Goal: Information Seeking & Learning: Learn about a topic

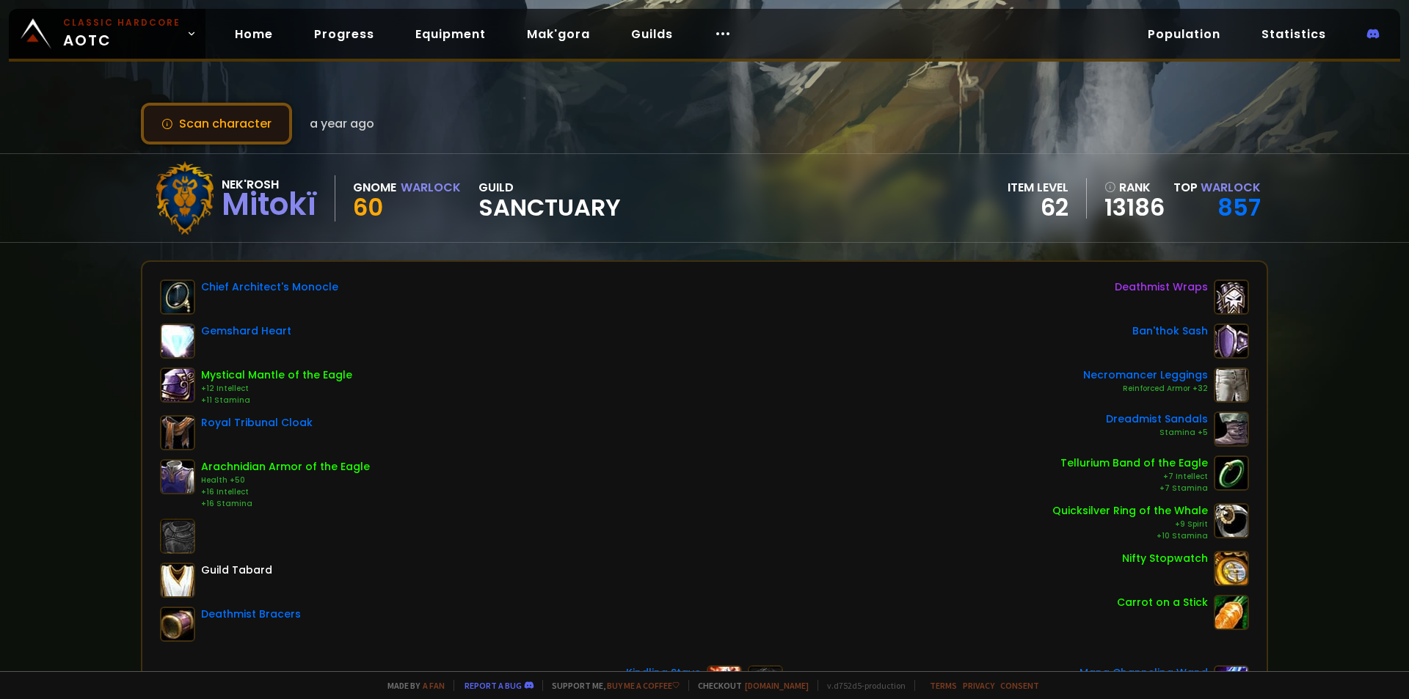
click at [244, 110] on button "Scan character" at bounding box center [216, 124] width 151 height 42
click at [147, 123] on button "Scan character" at bounding box center [216, 124] width 151 height 42
click at [341, 34] on link "Progress" at bounding box center [344, 34] width 84 height 30
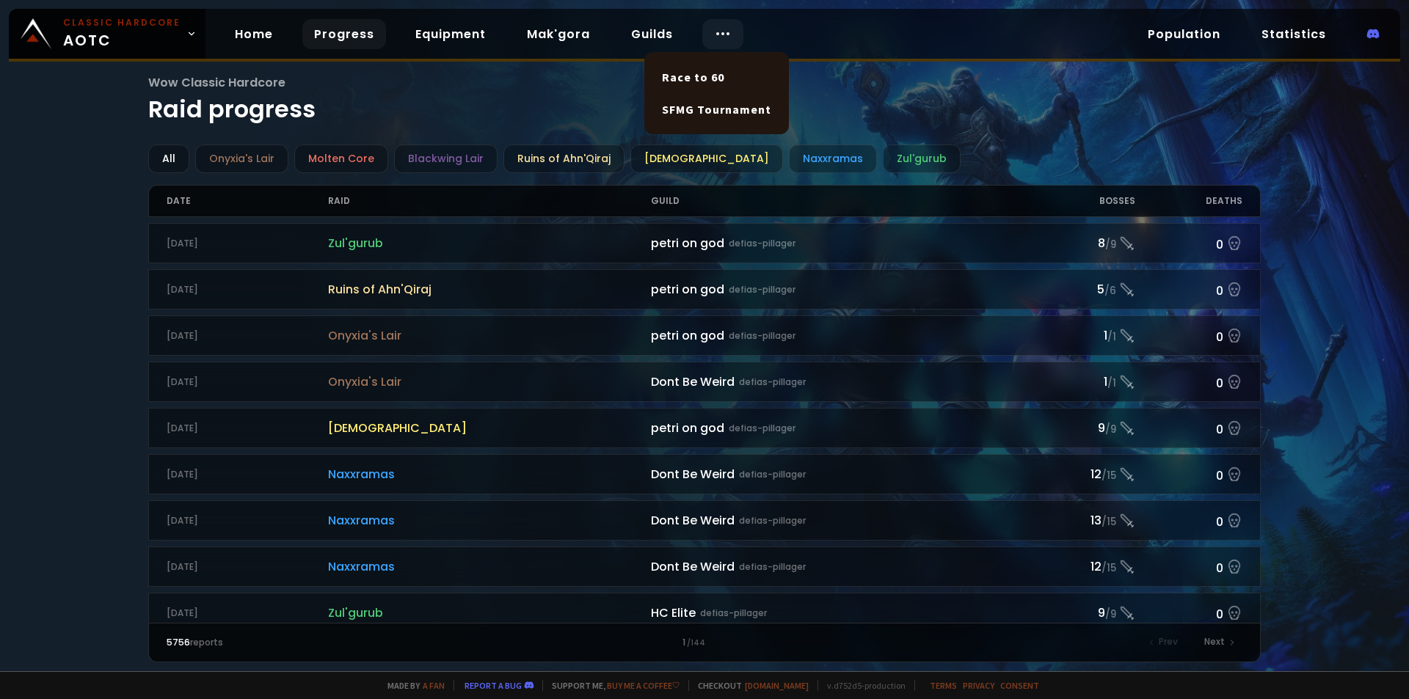
click at [714, 33] on icon at bounding box center [723, 34] width 18 height 18
click at [698, 80] on link "Race to 60" at bounding box center [716, 77] width 127 height 32
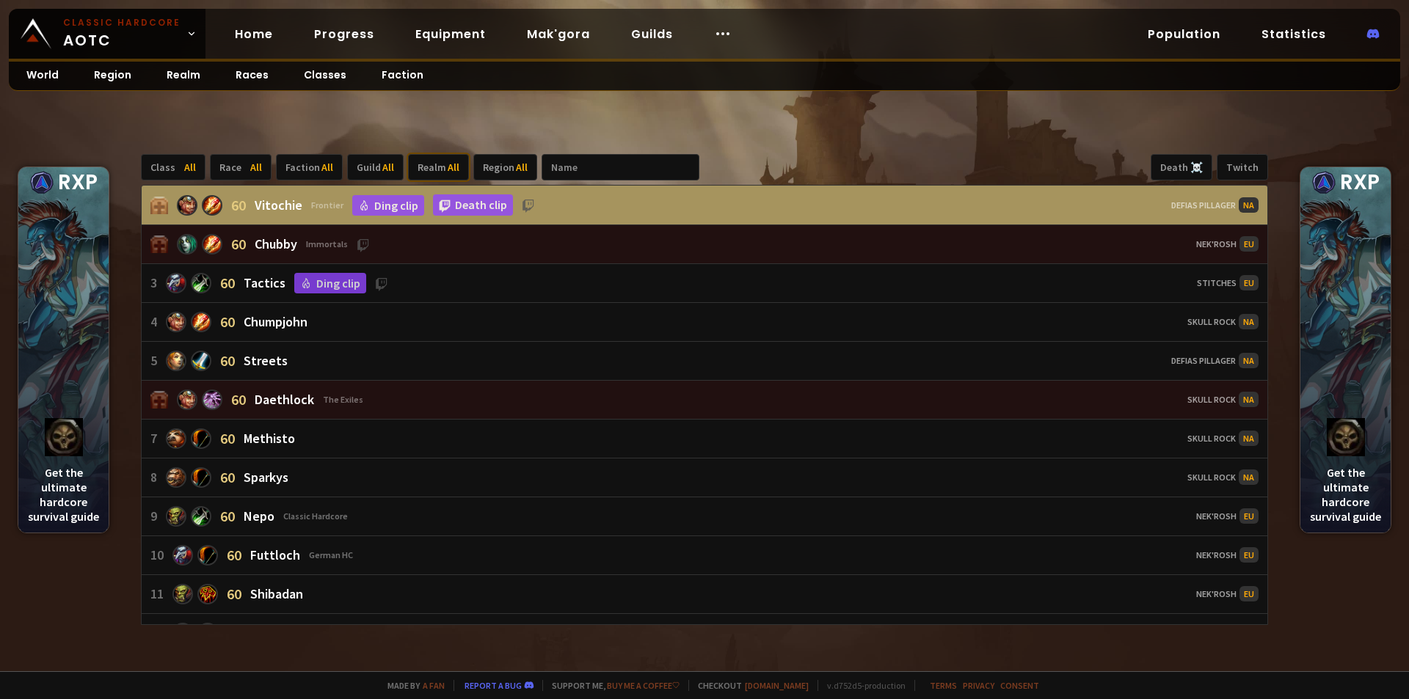
click at [432, 161] on div "Realm All" at bounding box center [438, 167] width 61 height 26
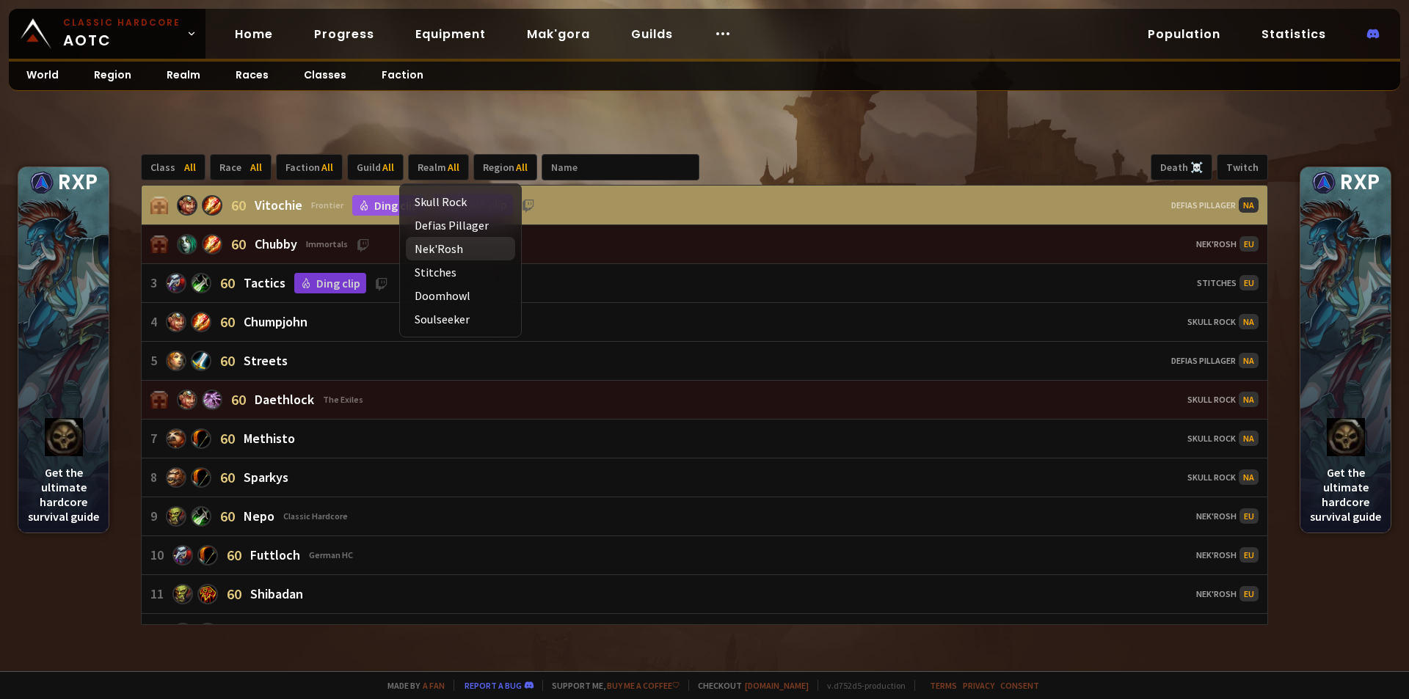
click at [443, 247] on div "Nek'Rosh" at bounding box center [460, 248] width 109 height 23
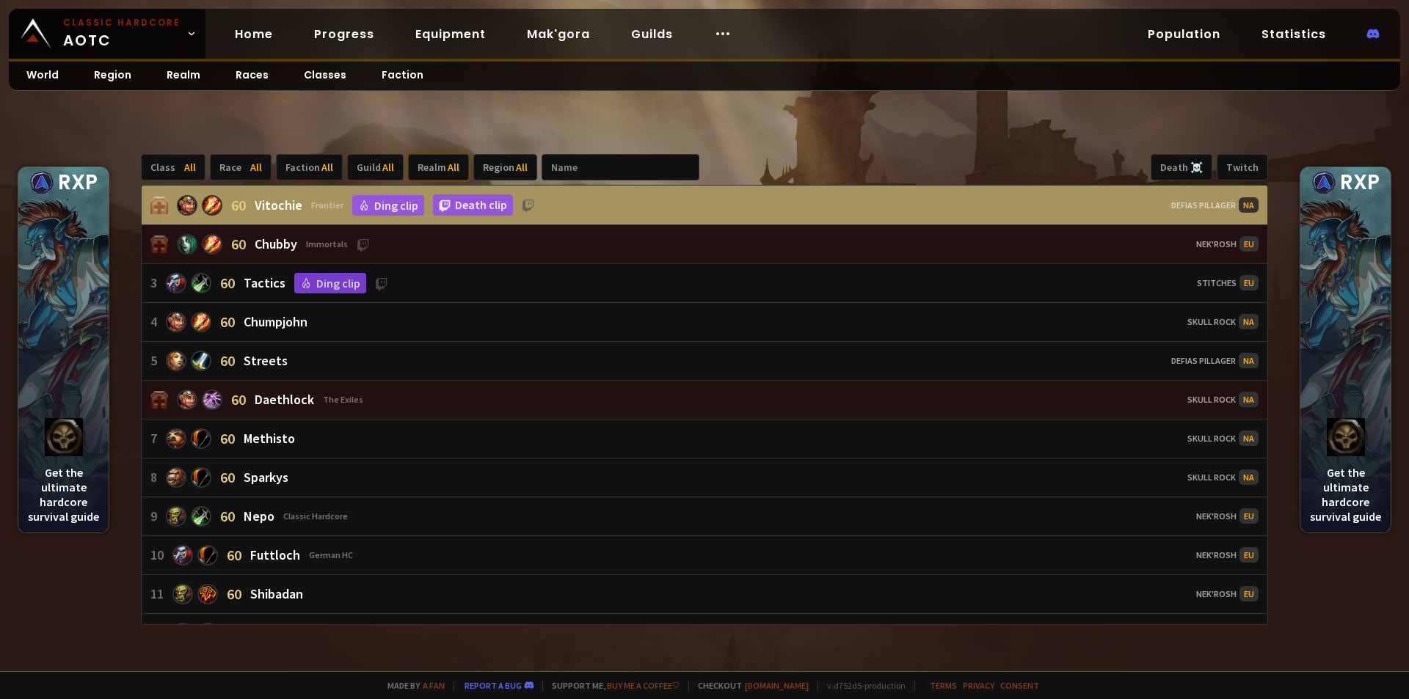
click at [448, 166] on span "All" at bounding box center [454, 167] width 12 height 13
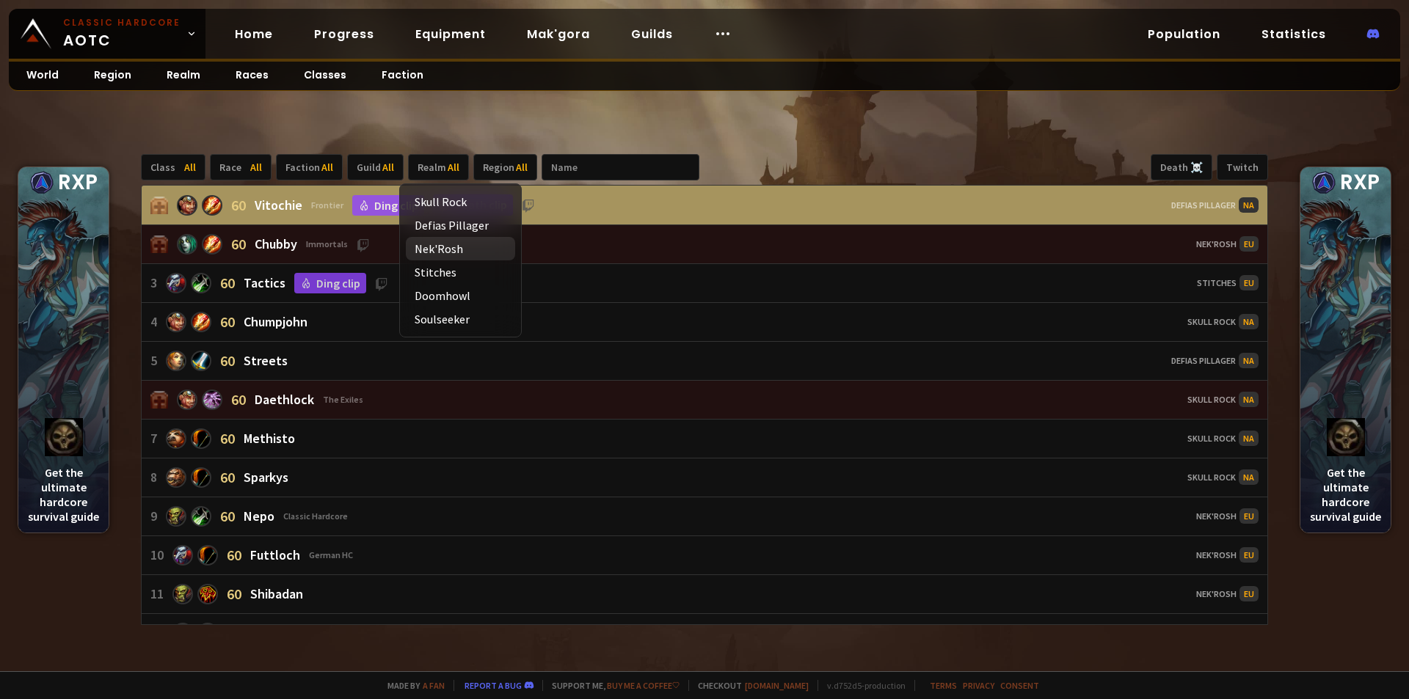
click at [454, 247] on div "Nek'Rosh" at bounding box center [460, 248] width 109 height 23
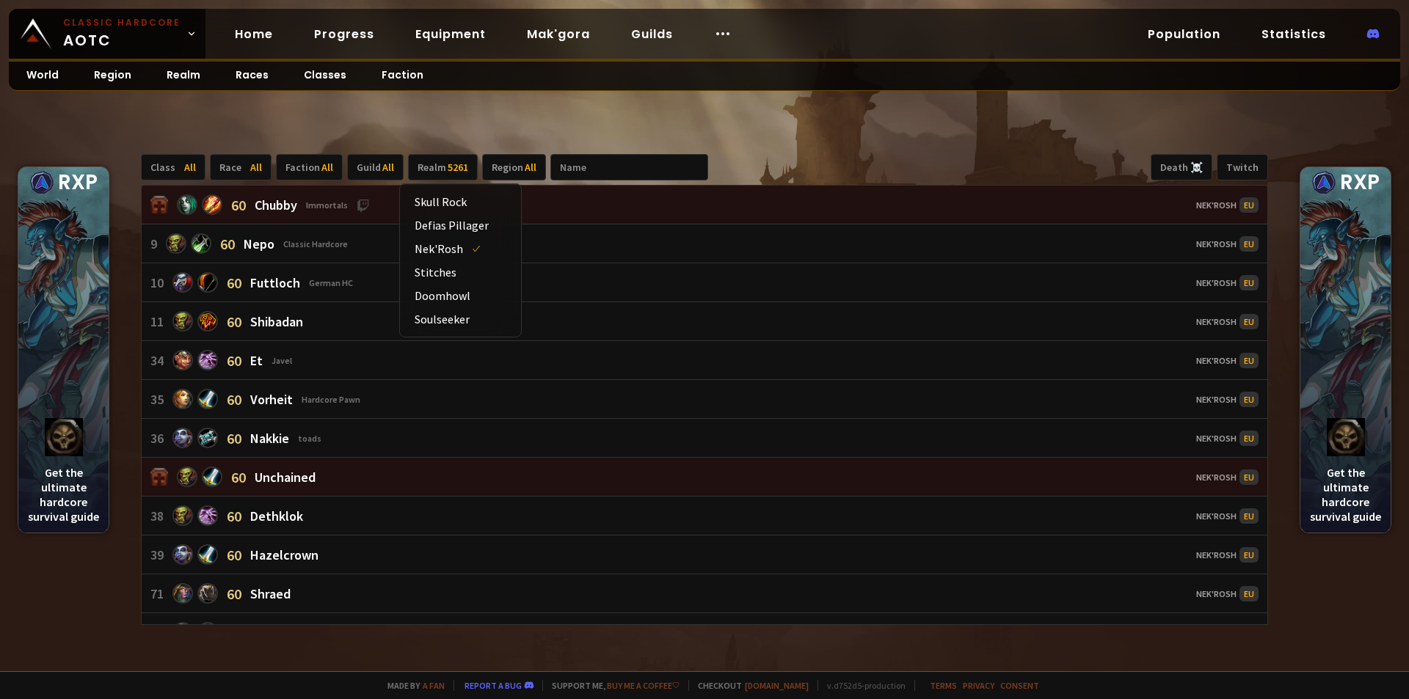
click at [462, 130] on div "Class All Race All Faction All Guild All Realm 5261 Region All Death ☠️ Twitch …" at bounding box center [704, 390] width 1409 height 563
click at [591, 169] on input "text" at bounding box center [629, 167] width 158 height 26
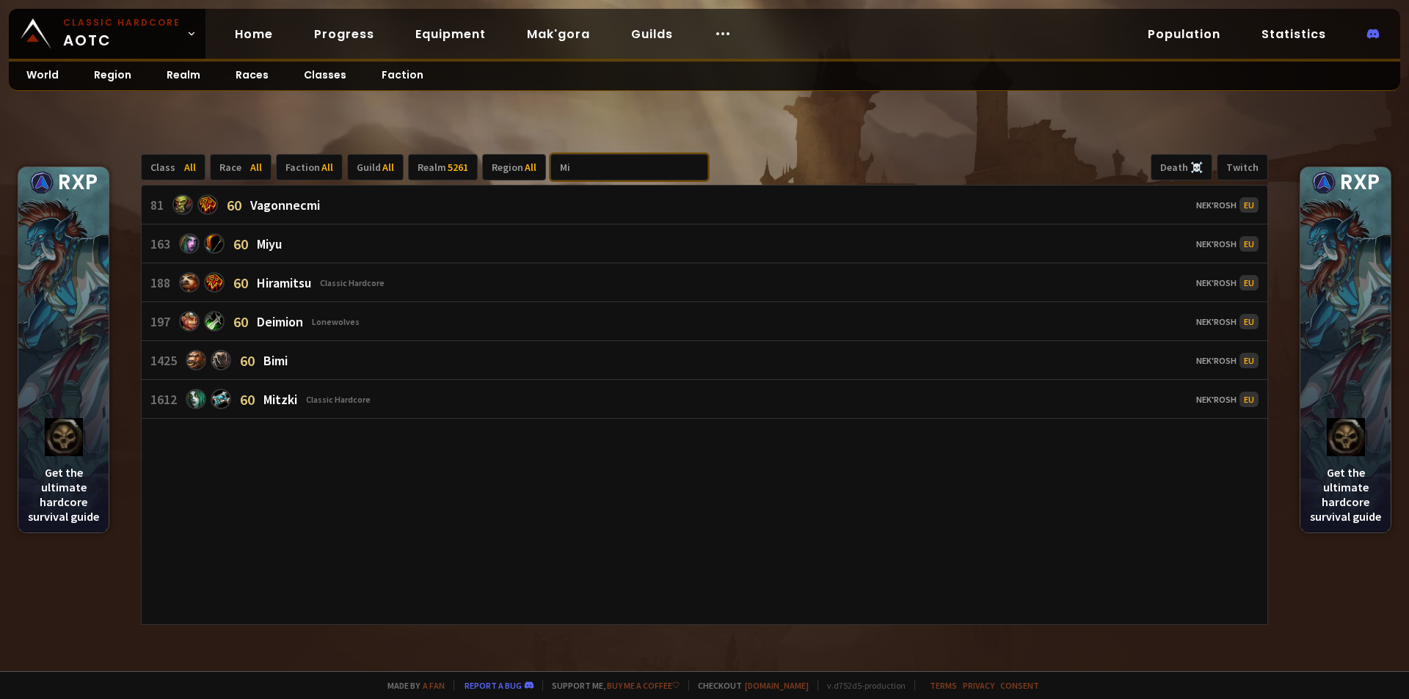
click at [591, 169] on input "Mi" at bounding box center [629, 167] width 158 height 26
type input "Mi"
click at [449, 106] on main "RXP Get the ultimate hardcore survival guide RXP Get the ultimate hardcore surv…" at bounding box center [704, 336] width 1409 height 672
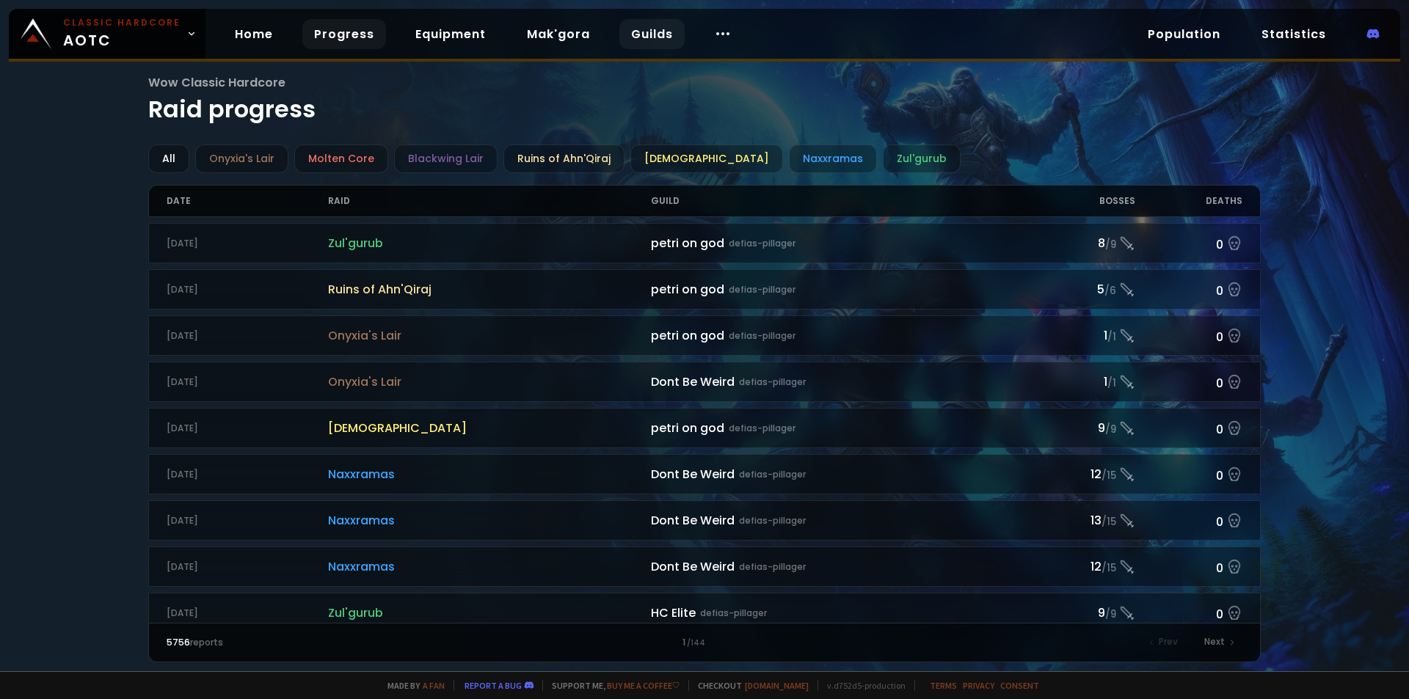
click at [623, 38] on link "Guilds" at bounding box center [651, 34] width 65 height 30
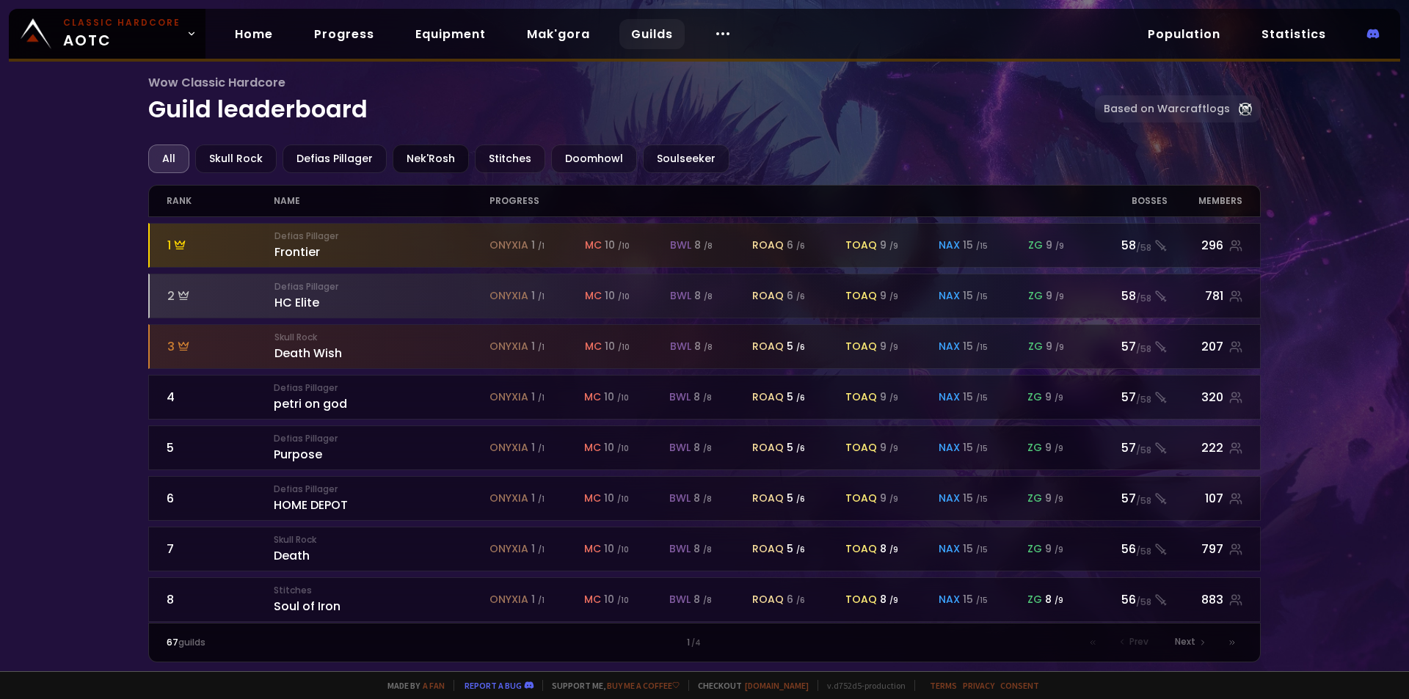
click at [418, 154] on div "Nek'Rosh" at bounding box center [431, 159] width 76 height 29
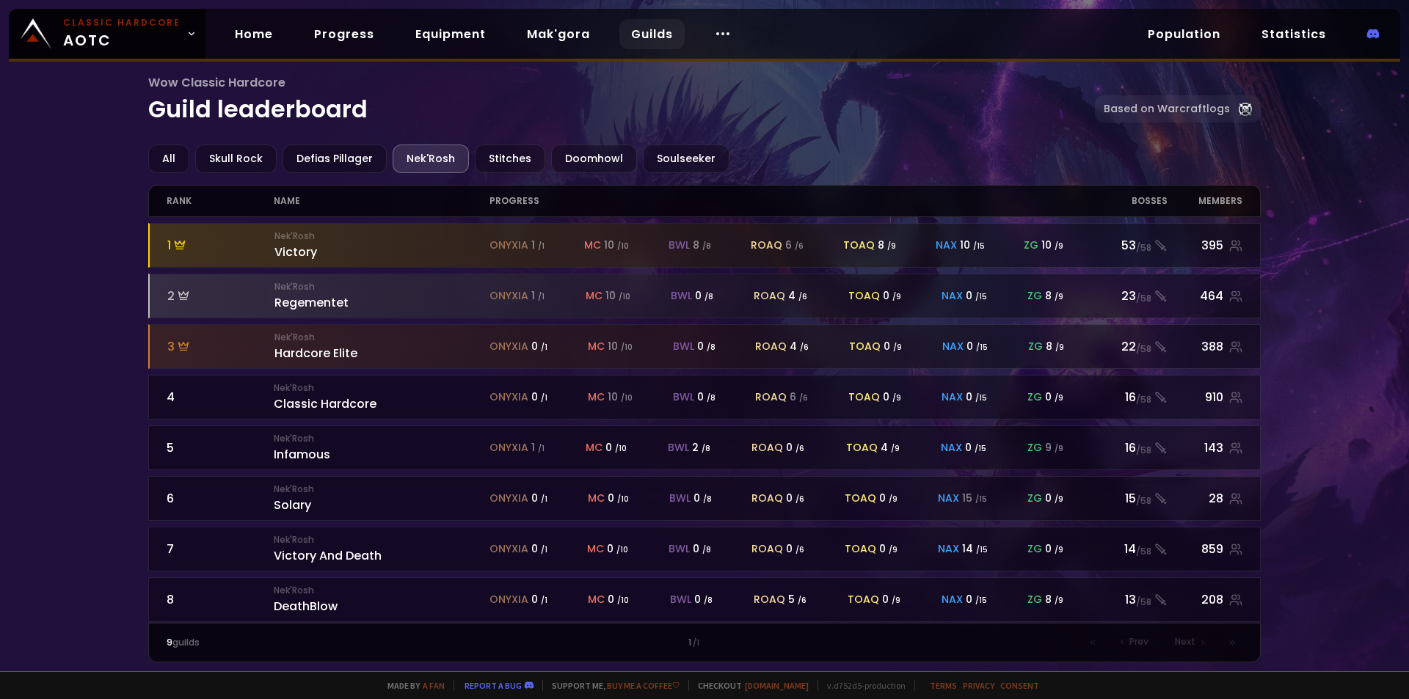
click at [439, 641] on div "1 / 1" at bounding box center [704, 642] width 538 height 13
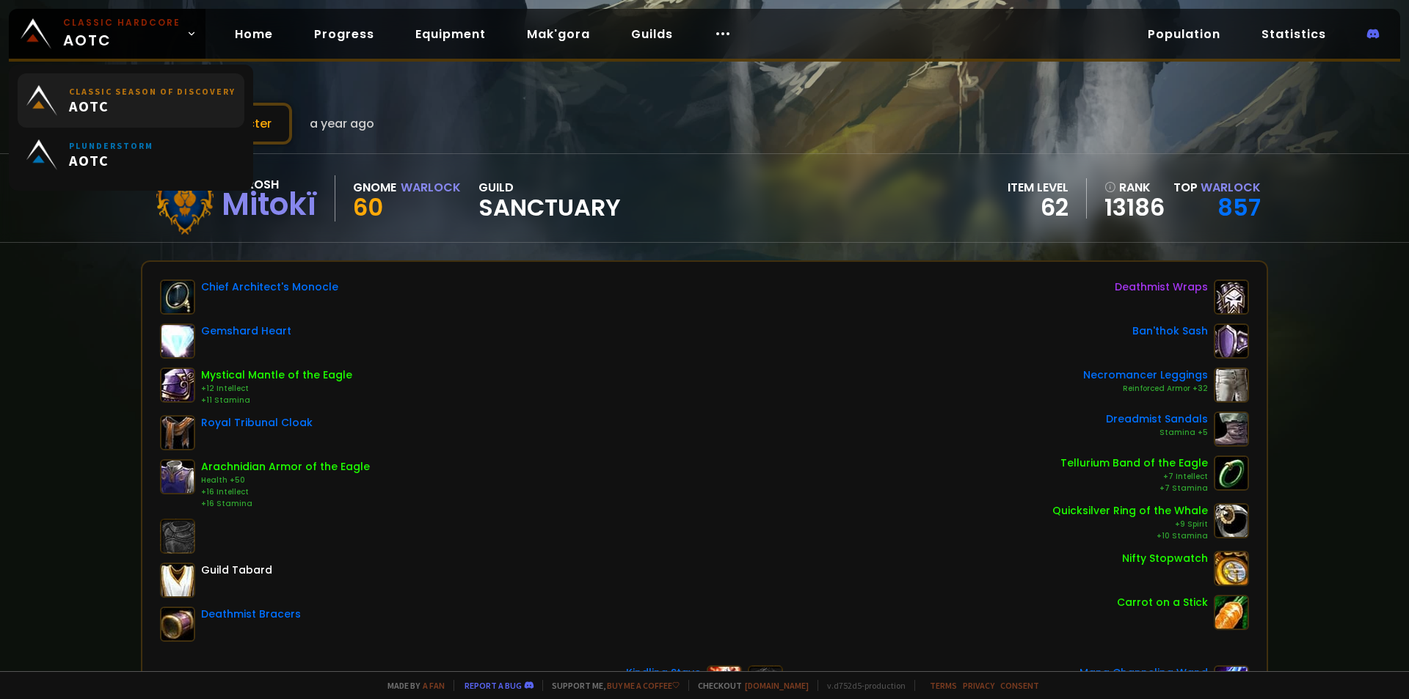
click at [213, 113] on span "AOTC" at bounding box center [152, 106] width 167 height 18
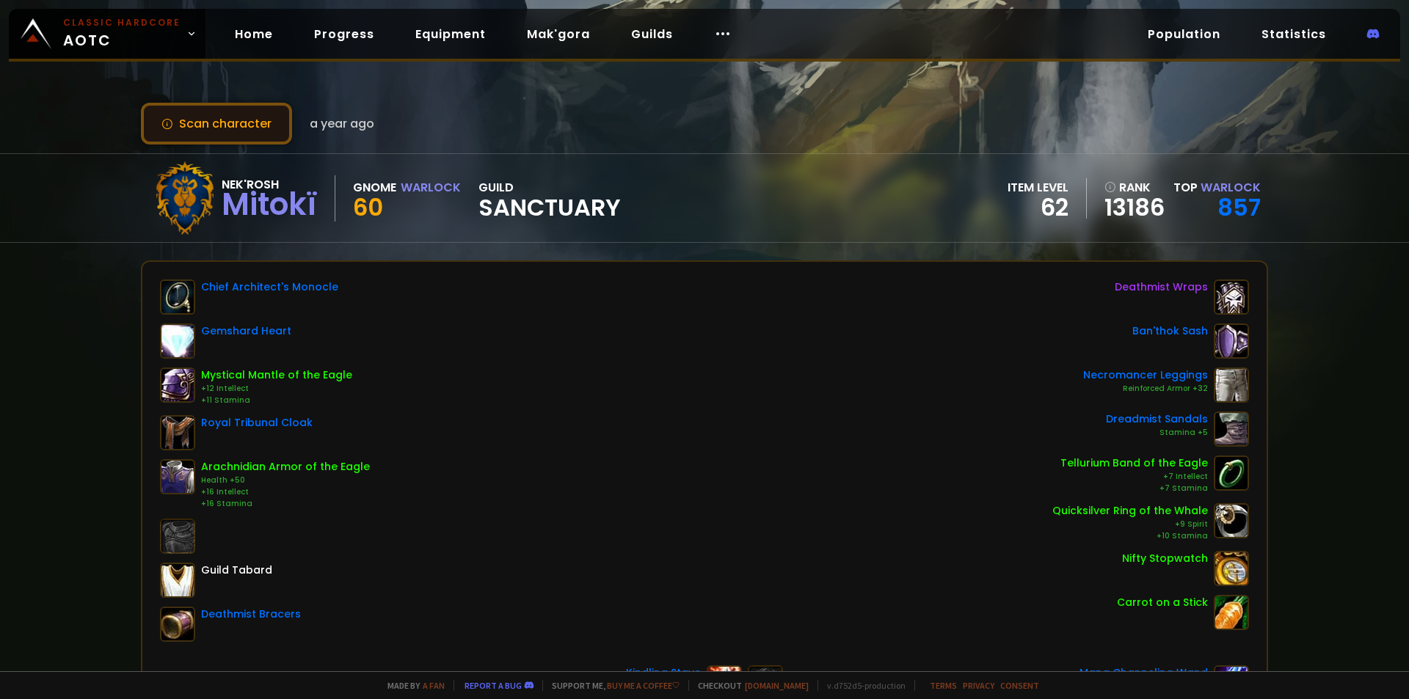
click at [224, 125] on button "Scan character" at bounding box center [216, 124] width 151 height 42
click at [226, 41] on link "Home" at bounding box center [254, 34] width 62 height 30
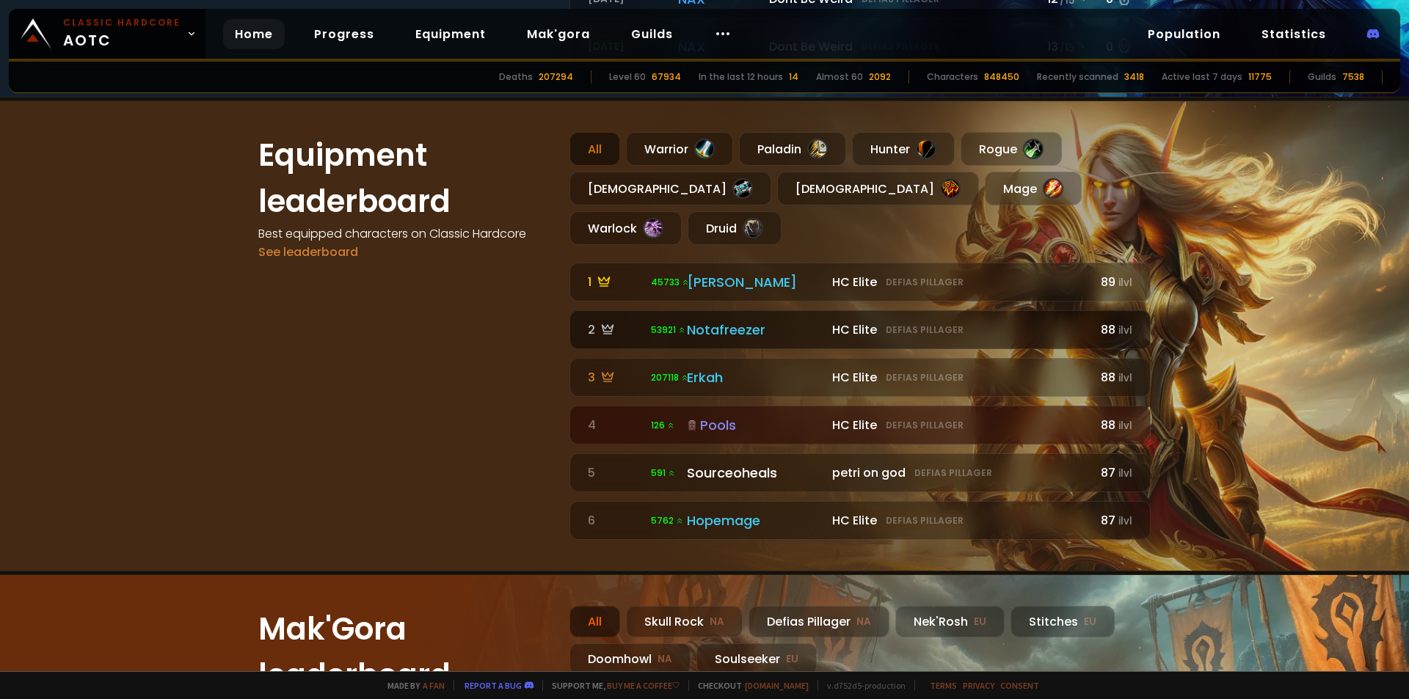
scroll to position [954, 0]
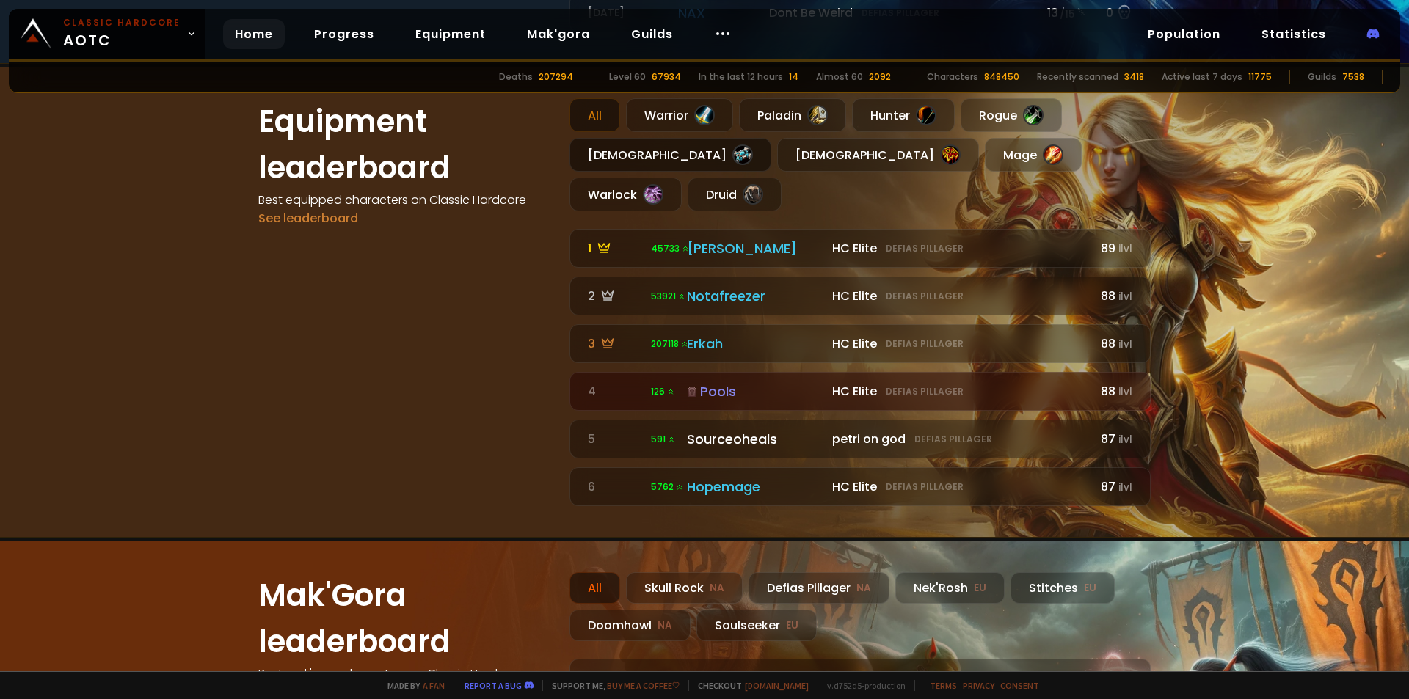
click at [640, 166] on div "Priest" at bounding box center [671, 155] width 202 height 34
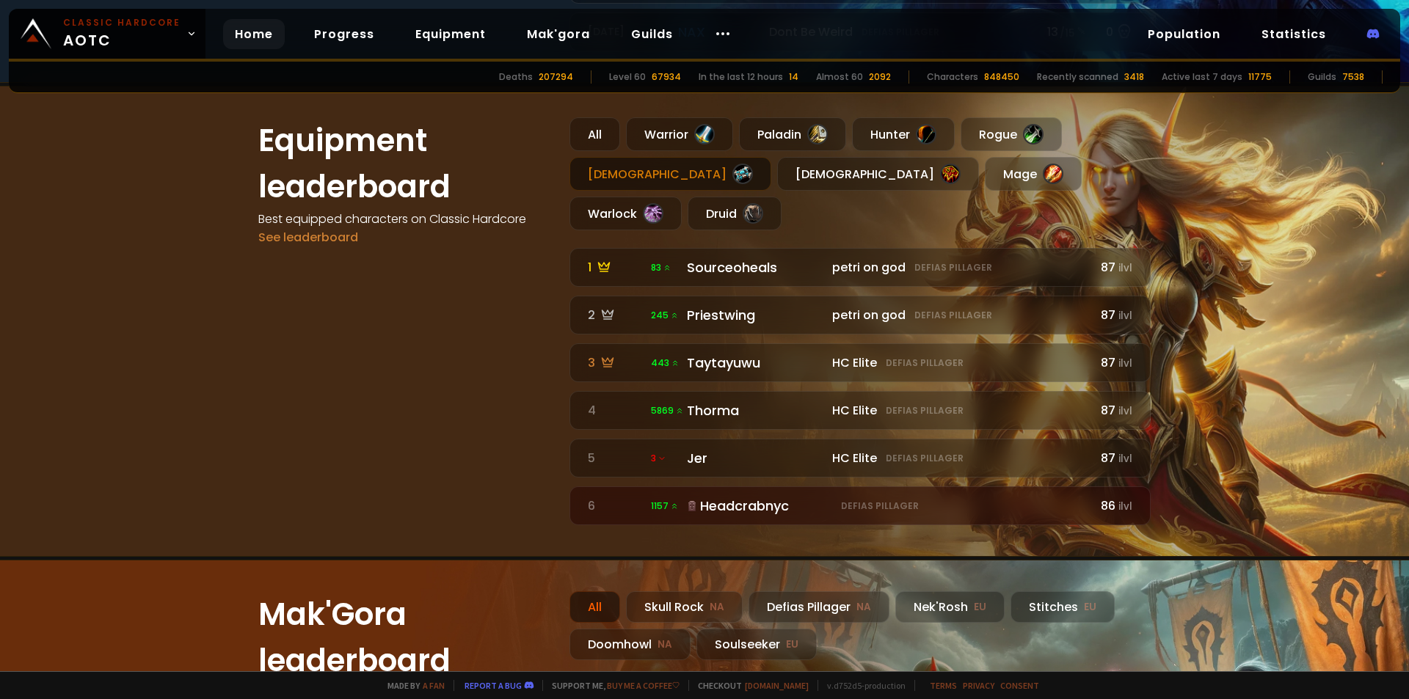
scroll to position [881, 0]
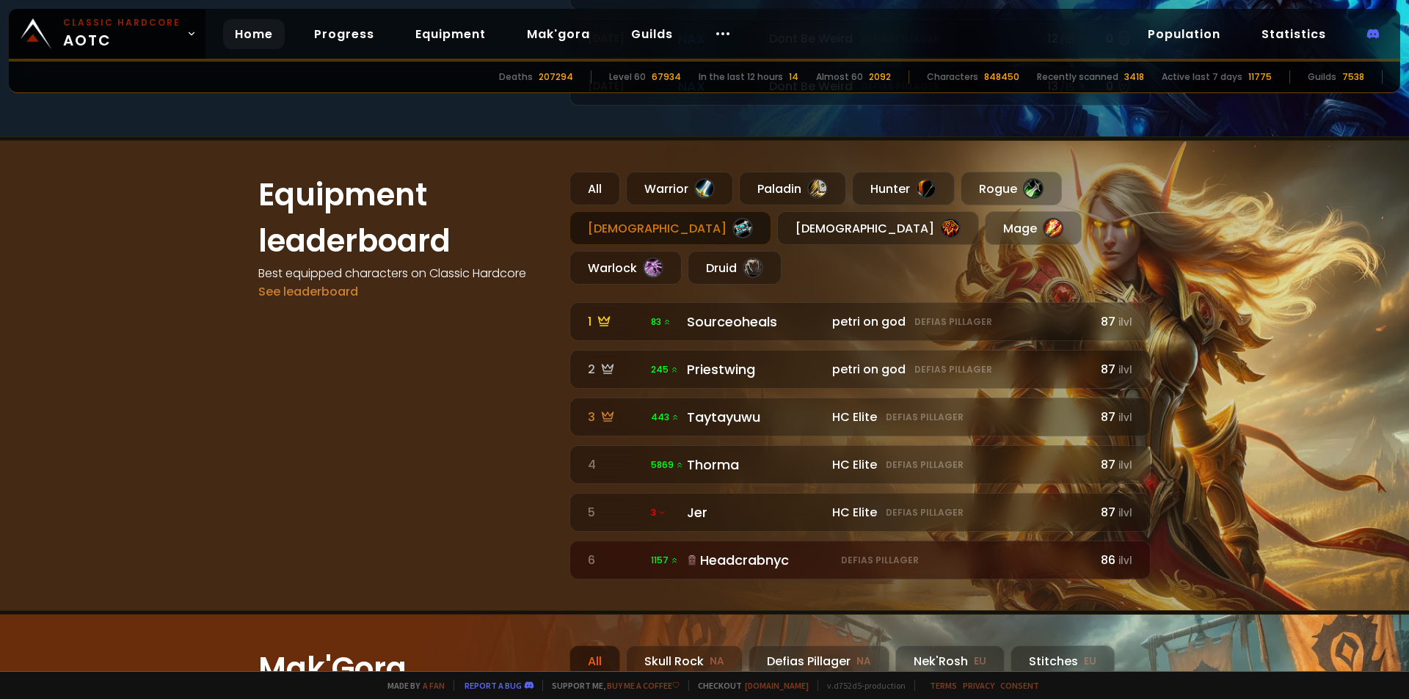
click at [611, 205] on div "All Warrior Paladin Hunter Rogue Priest Shaman Mage Warlock Druid" at bounding box center [860, 228] width 581 height 113
click at [608, 186] on div "All" at bounding box center [595, 189] width 51 height 34
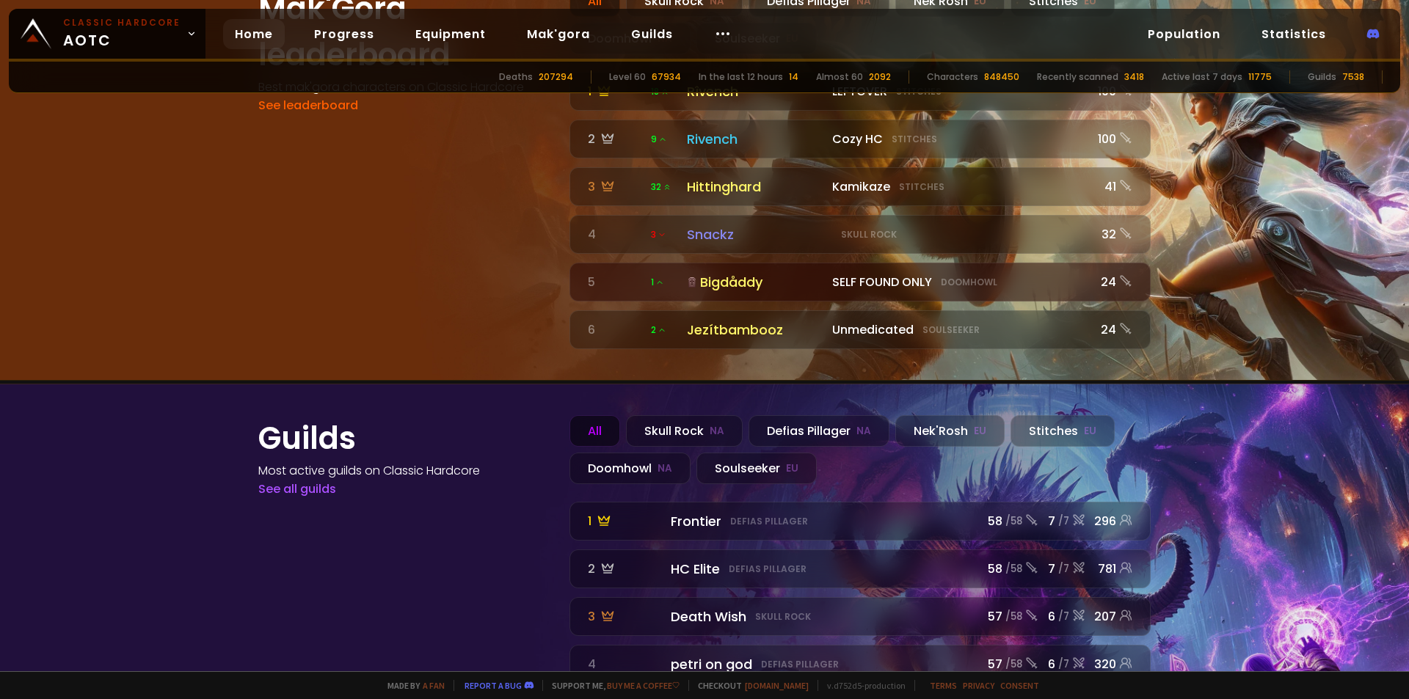
scroll to position [1618, 0]
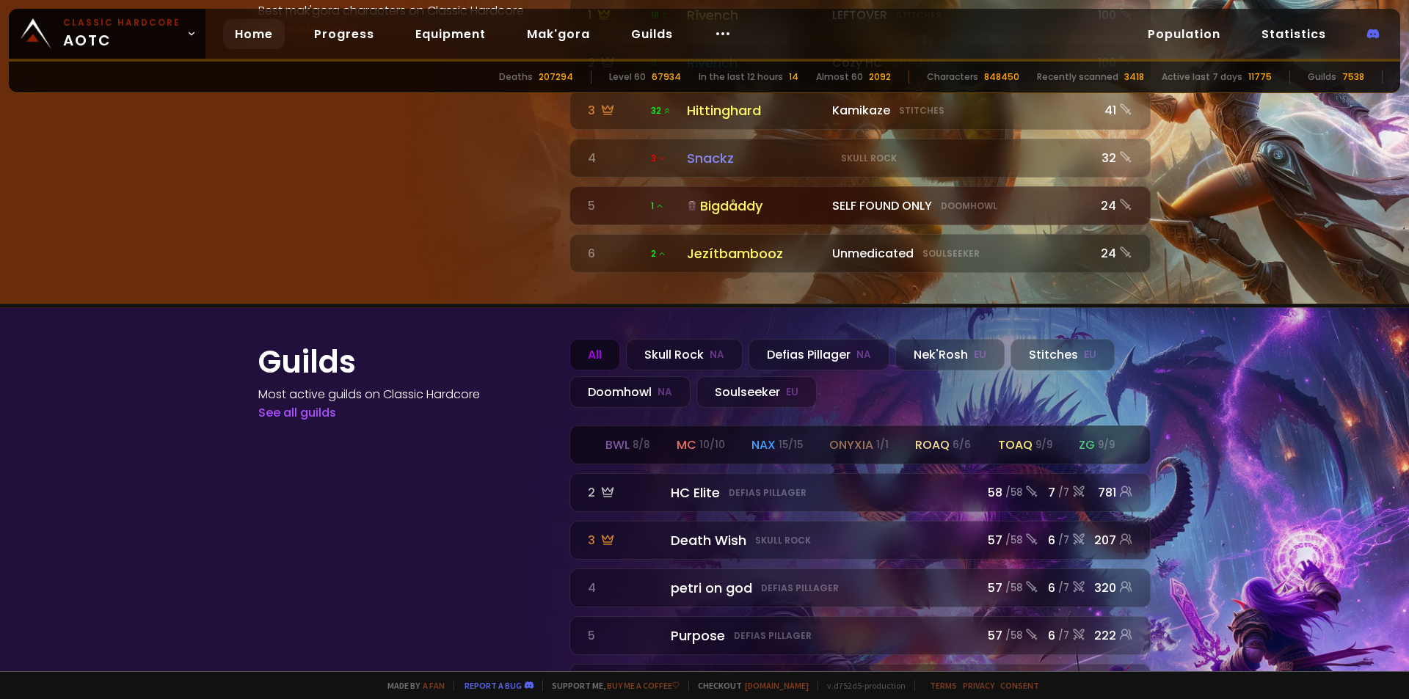
click at [816, 426] on div "bwl 8 / 8 mc 10 / 10 nax 15 / 15 onyxia 1 / 1 roaq 6 / 6 toaq 9 / 9 zg 9 / 9" at bounding box center [860, 444] width 580 height 37
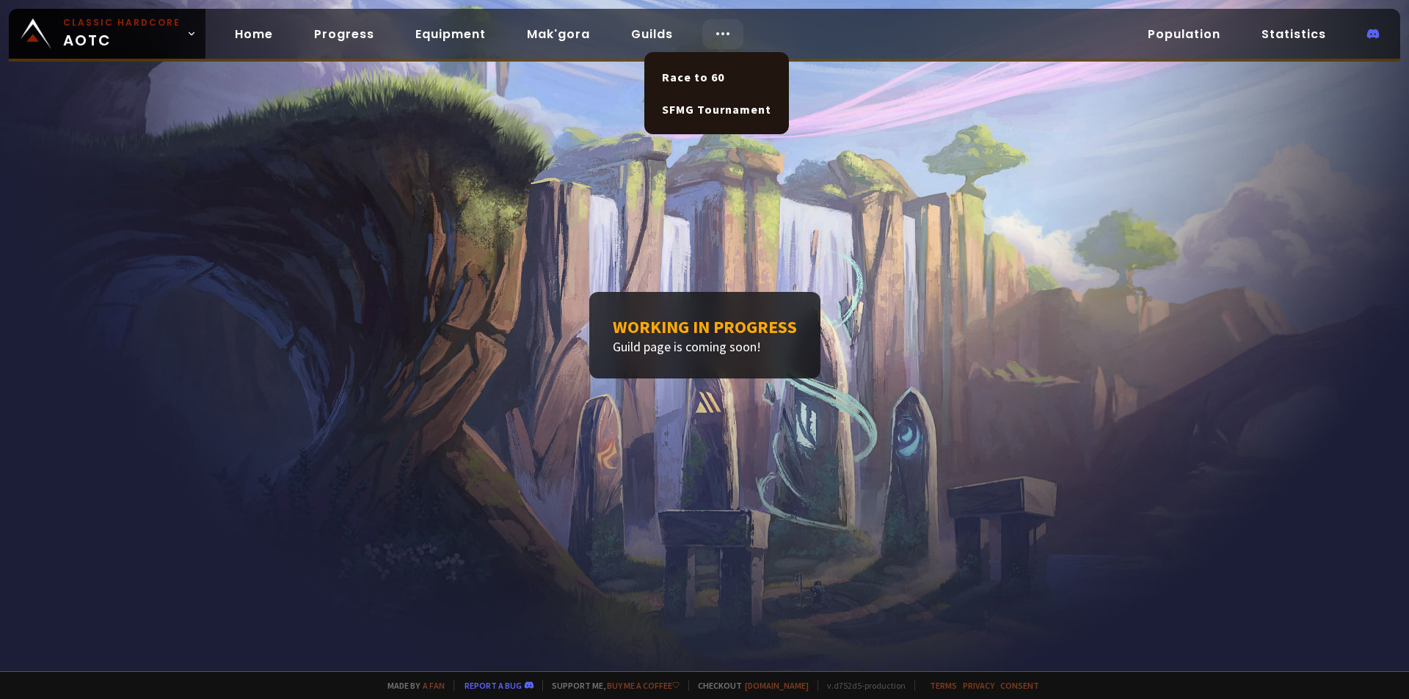
click at [714, 28] on icon at bounding box center [723, 34] width 18 height 18
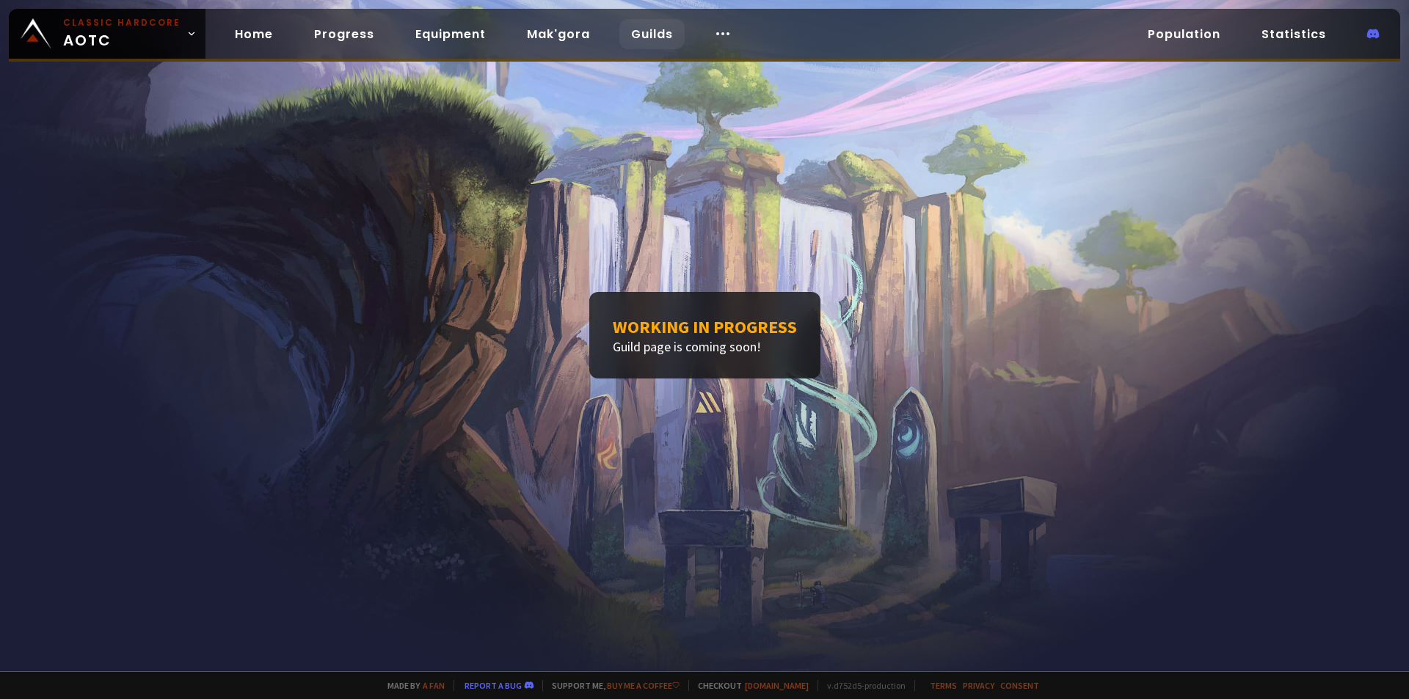
click at [653, 34] on link "Guilds" at bounding box center [651, 34] width 65 height 30
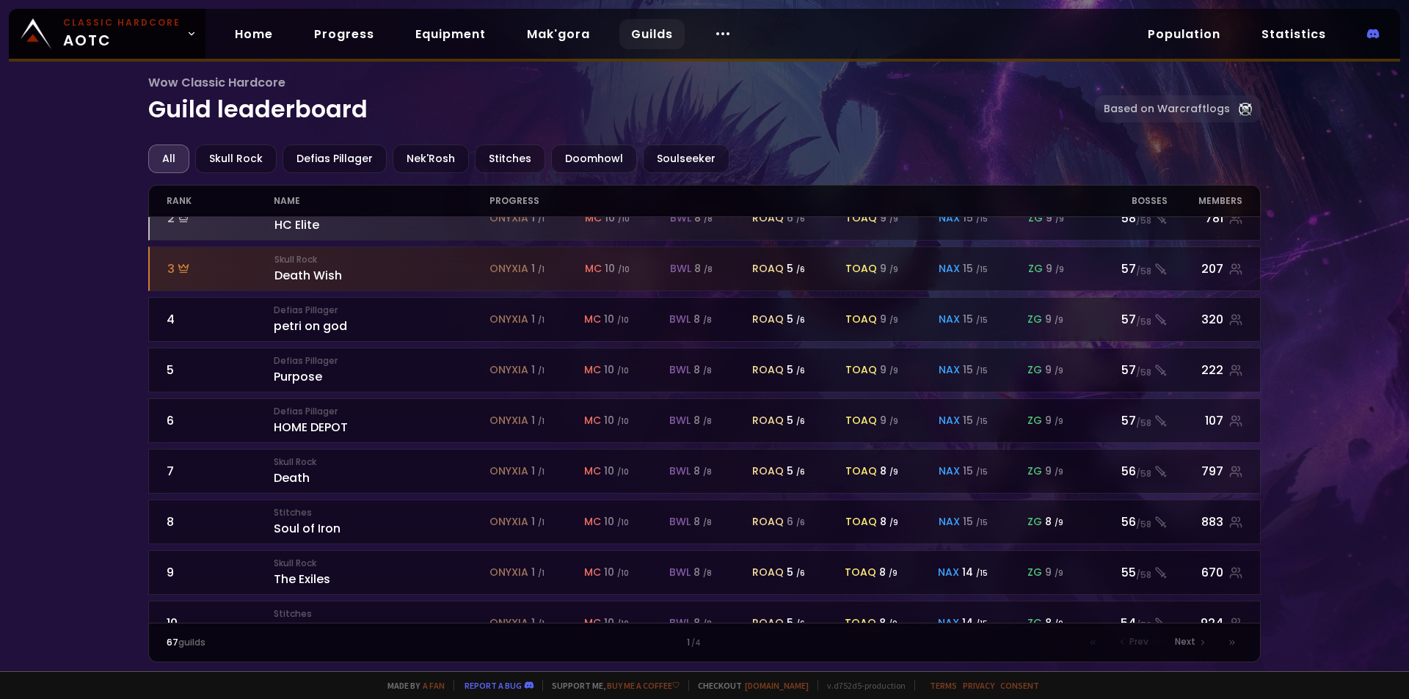
scroll to position [73, 0]
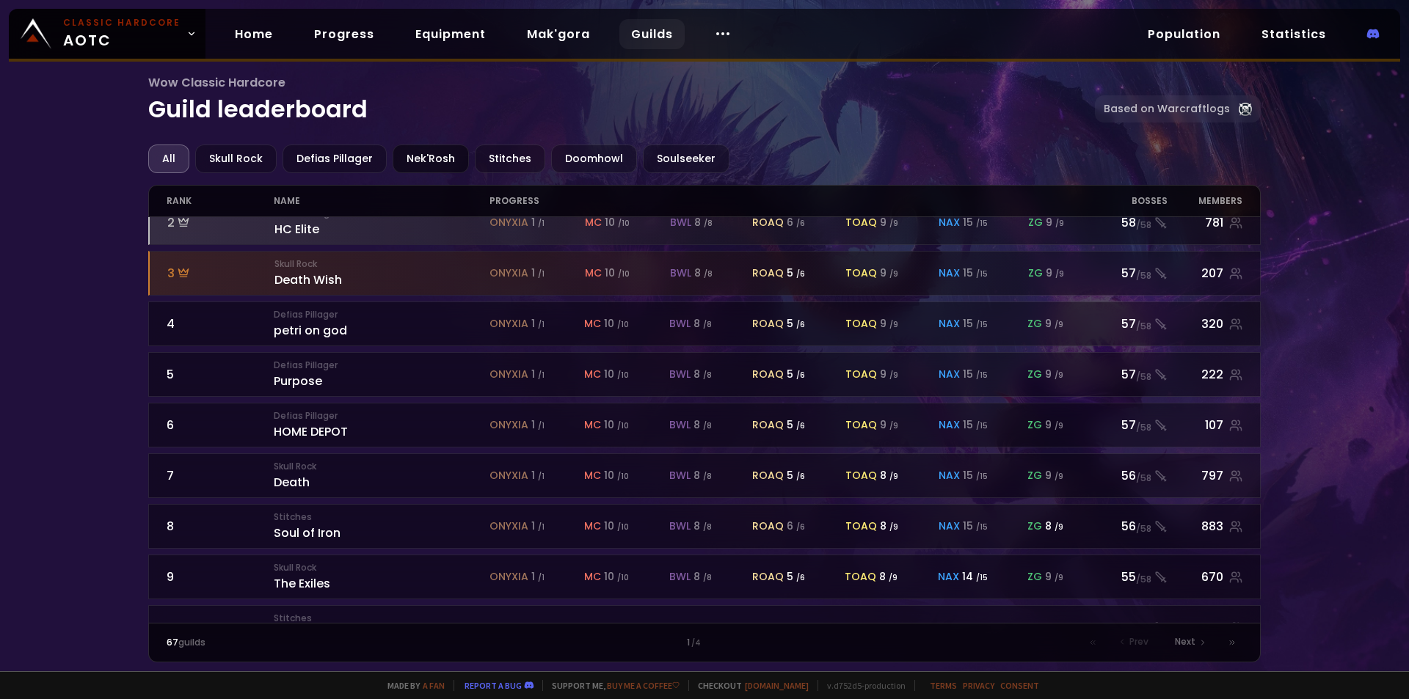
click at [439, 157] on div "Nek'Rosh" at bounding box center [431, 159] width 76 height 29
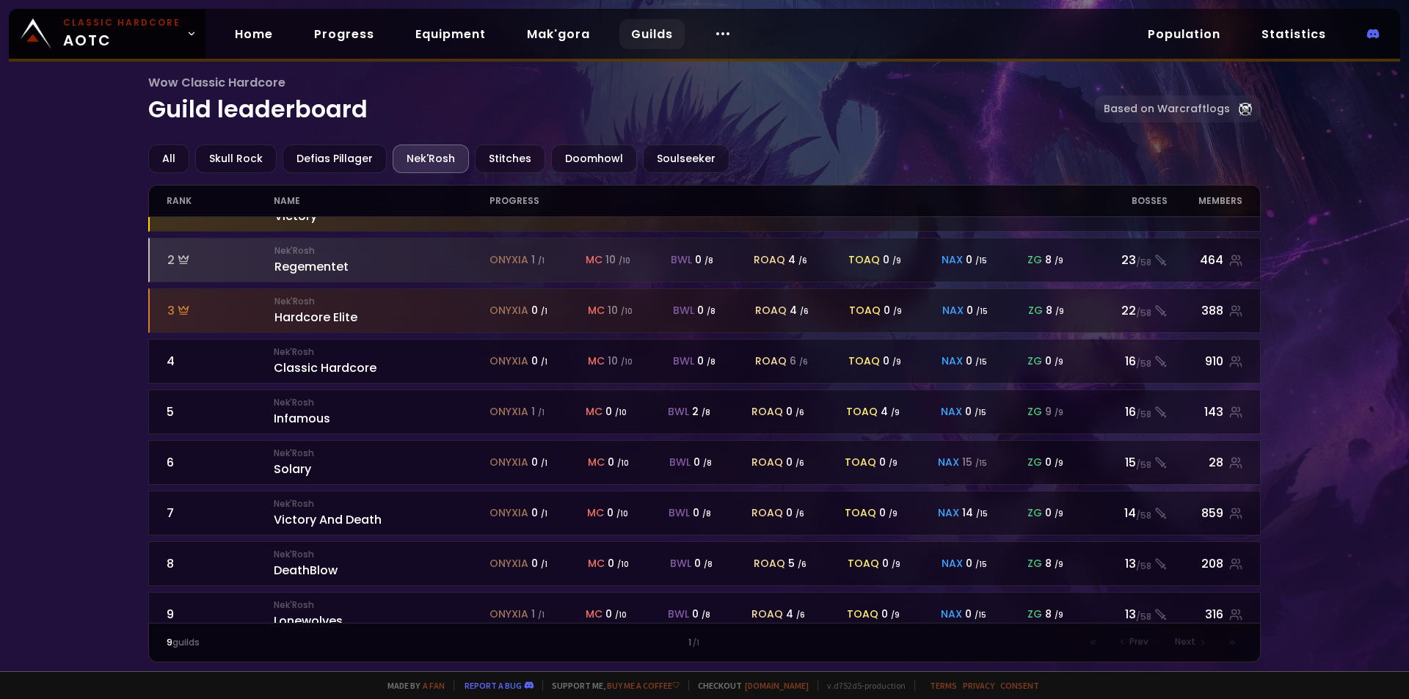
scroll to position [56, 0]
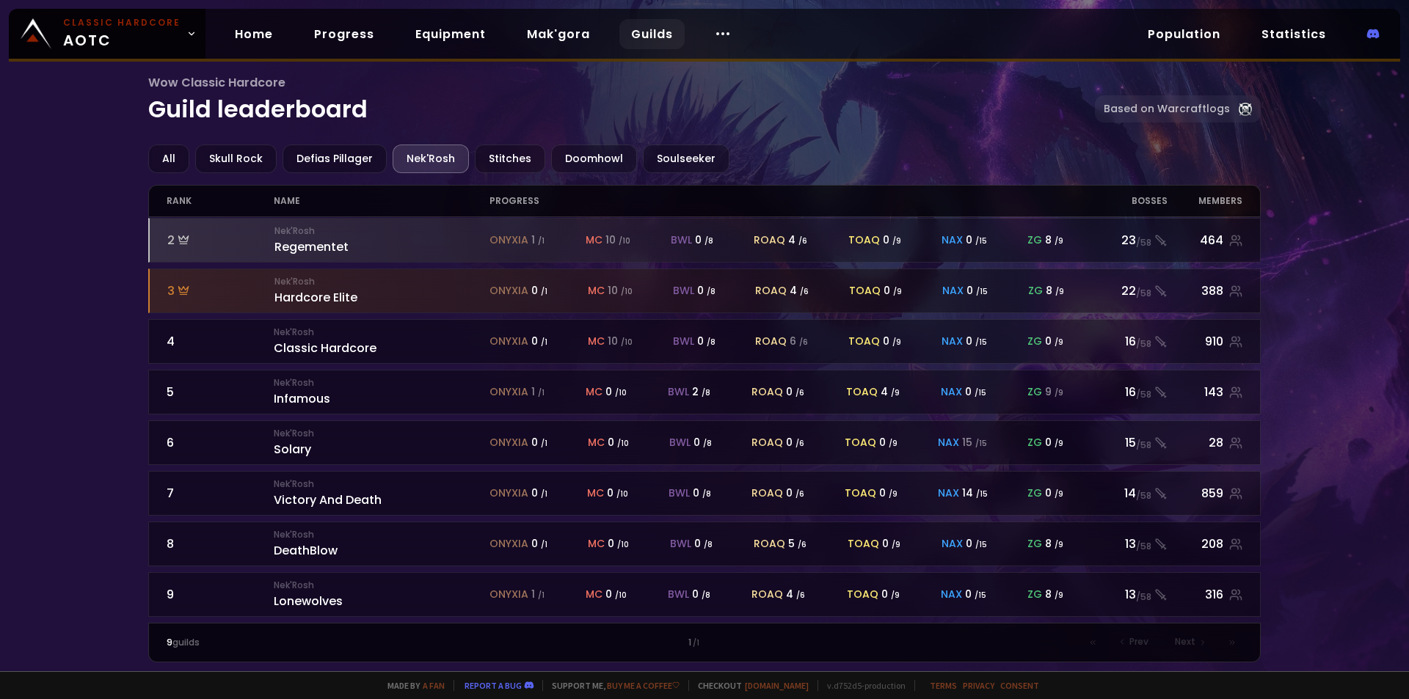
drag, startPoint x: 644, startPoint y: 0, endPoint x: 0, endPoint y: 335, distance: 725.5
click at [0, 335] on div "Wow Classic Hardcore Guild leaderboard Based on Warcraftlogs All Skull Rock Def…" at bounding box center [704, 336] width 1409 height 672
click at [694, 650] on div "9 guilds 1 / 1 Prev Next" at bounding box center [704, 643] width 1113 height 40
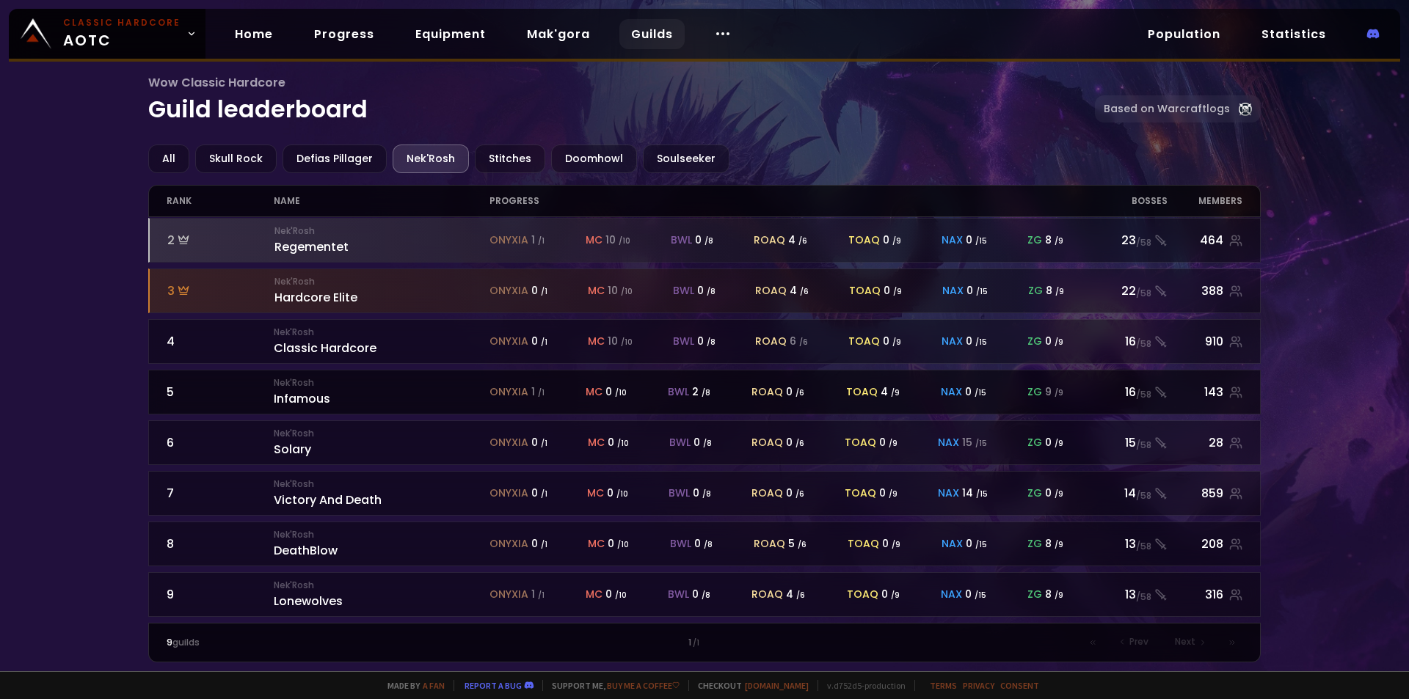
scroll to position [0, 0]
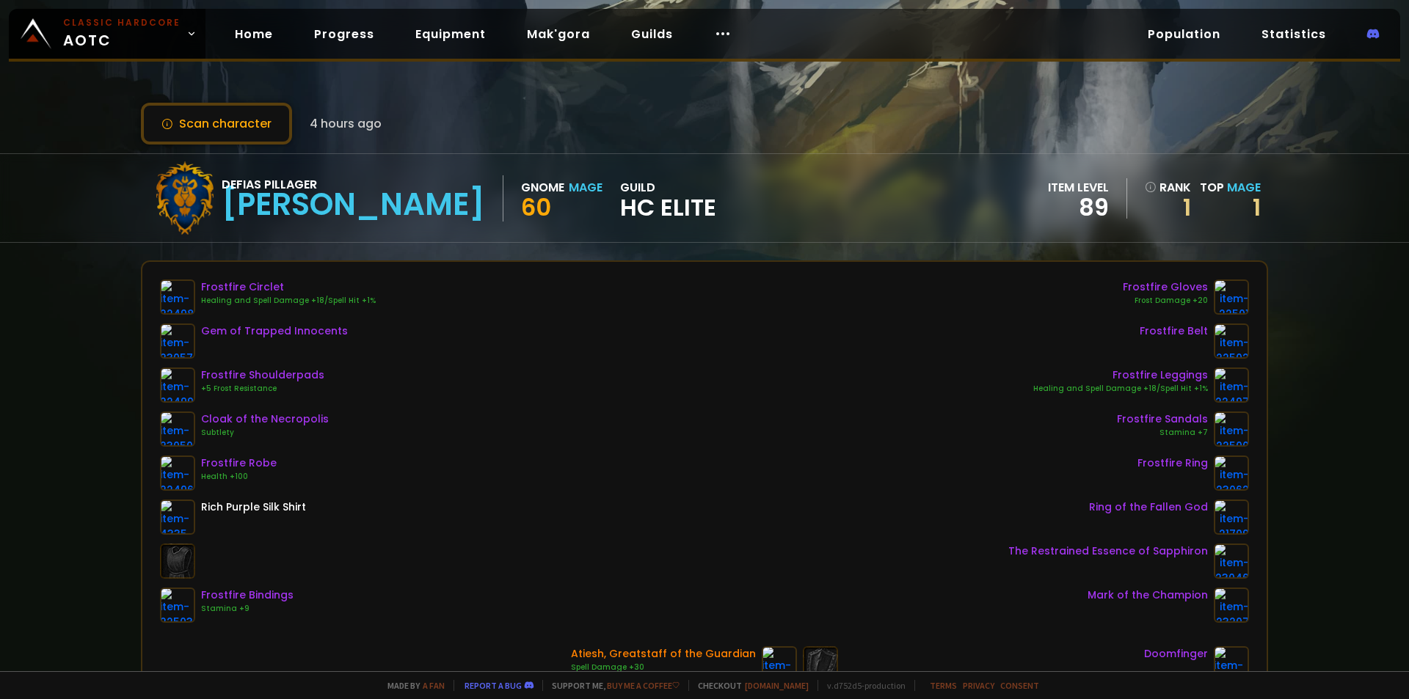
drag, startPoint x: 1260, startPoint y: 168, endPoint x: 1262, endPoint y: 181, distance: 12.6
drag, startPoint x: 1262, startPoint y: 181, endPoint x: 4, endPoint y: 393, distance: 1275.8
click at [0, 427] on div "Scan character 4 hours ago Defias Pillager [PERSON_NAME] Gnome Mage 60 guild HC…" at bounding box center [704, 336] width 1409 height 672
